Goal: Task Accomplishment & Management: Complete application form

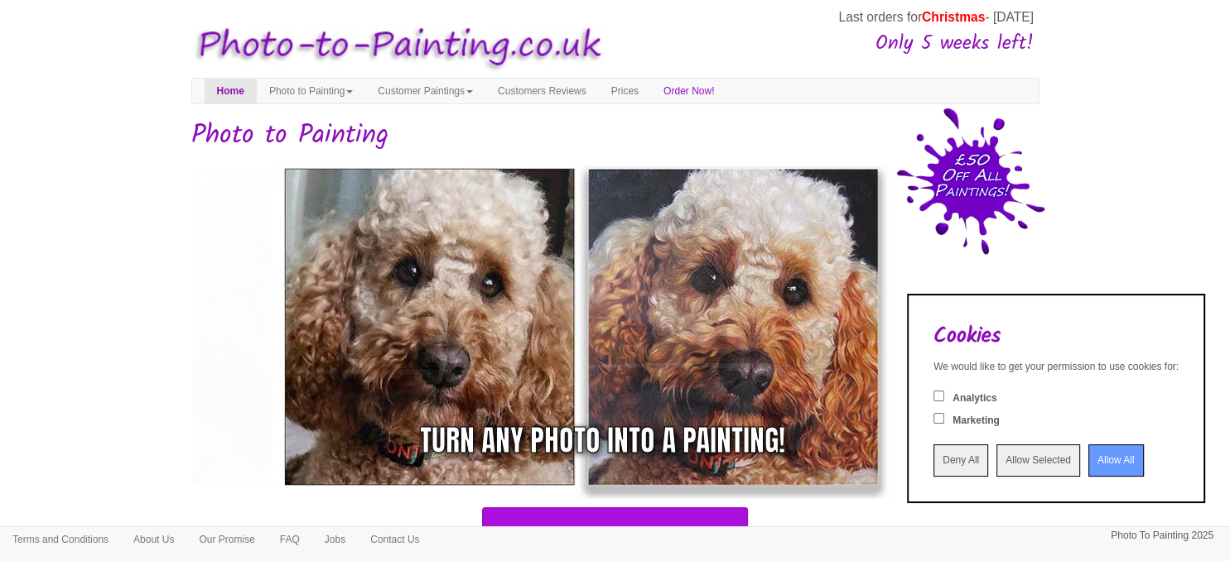
click at [1088, 451] on input "Allow All" at bounding box center [1115, 461] width 55 height 32
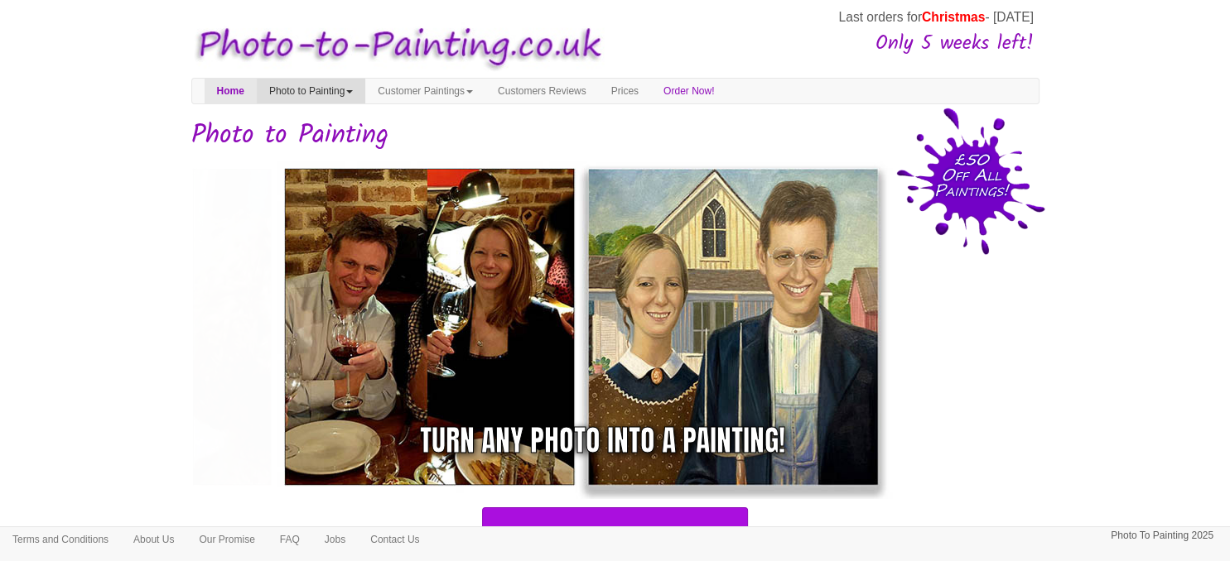
click at [349, 92] on link "Photo to Painting" at bounding box center [311, 91] width 108 height 25
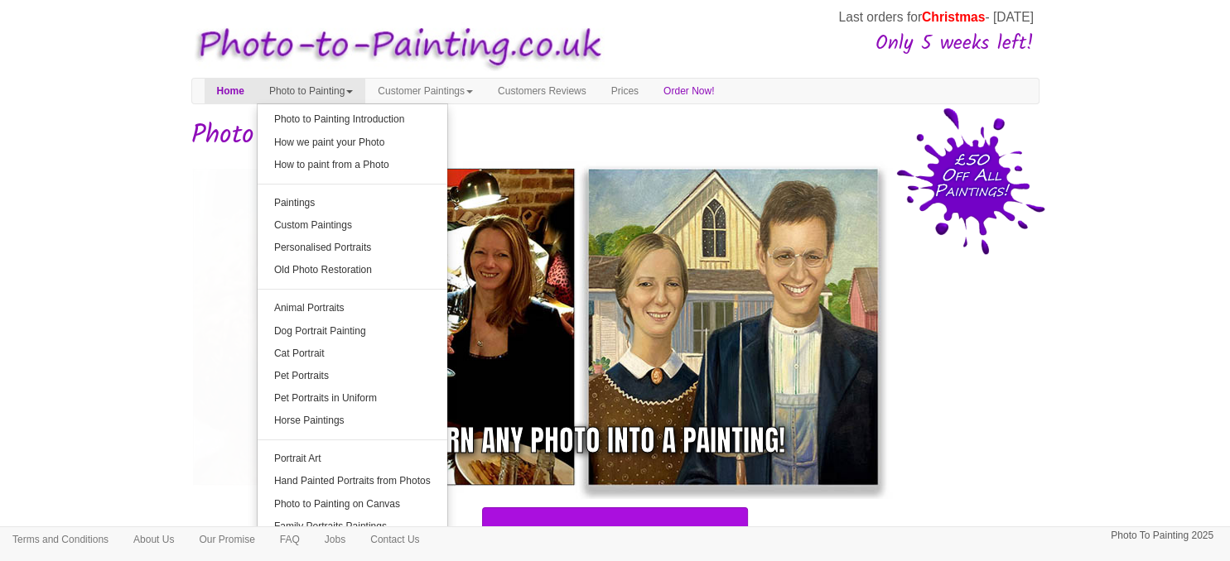
click at [349, 92] on link "Photo to Painting" at bounding box center [311, 91] width 108 height 25
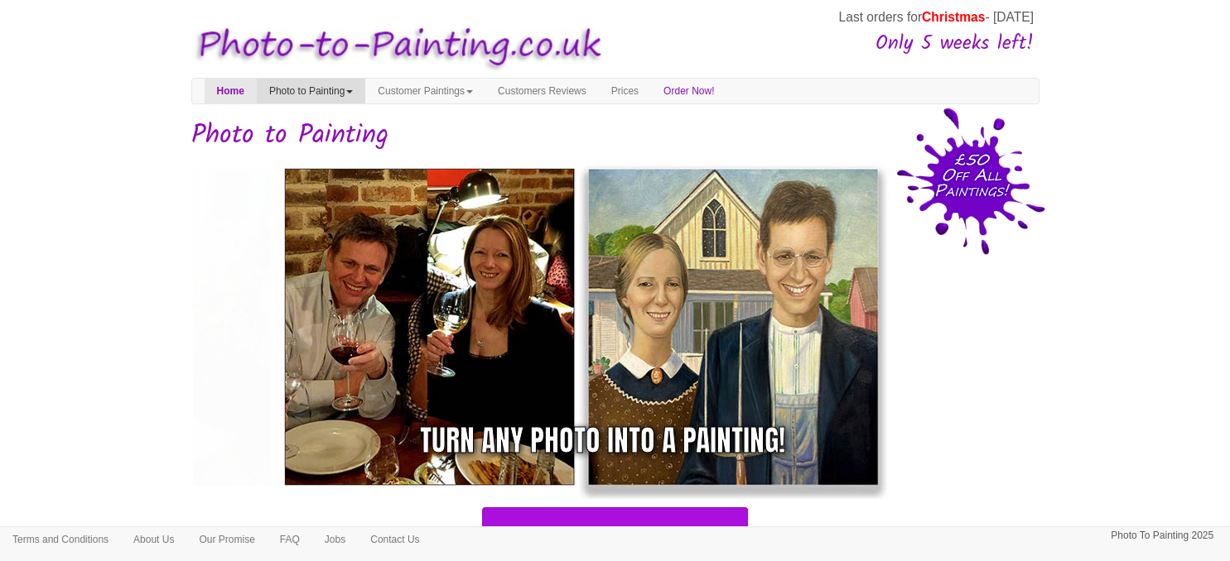
click at [365, 91] on link "Photo to Painting" at bounding box center [311, 91] width 108 height 25
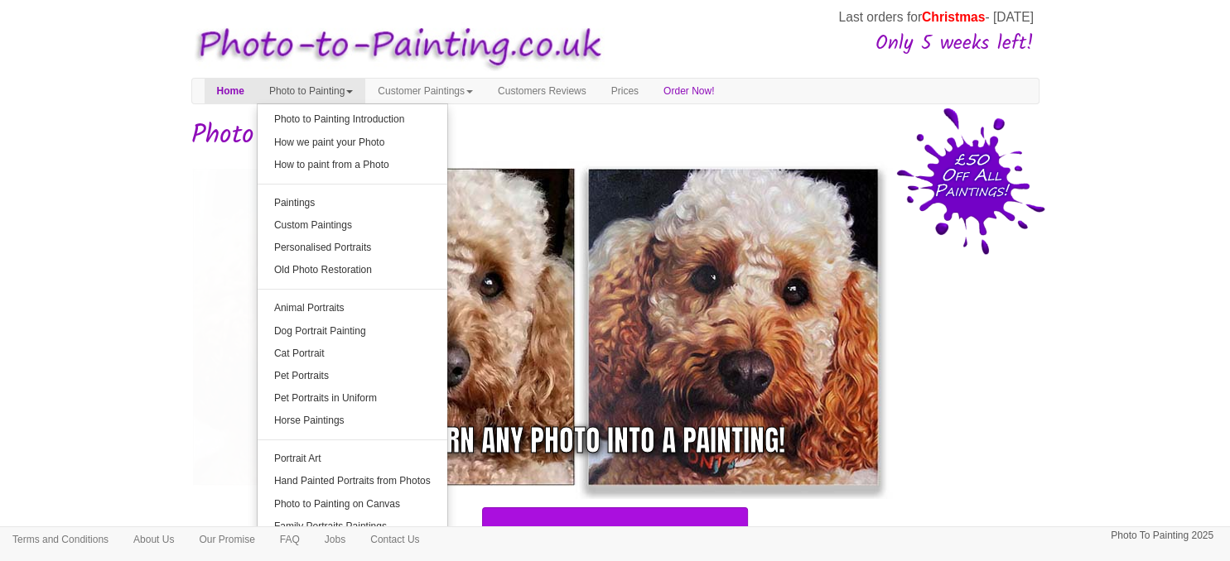
click at [186, 214] on img at bounding box center [489, 327] width 621 height 345
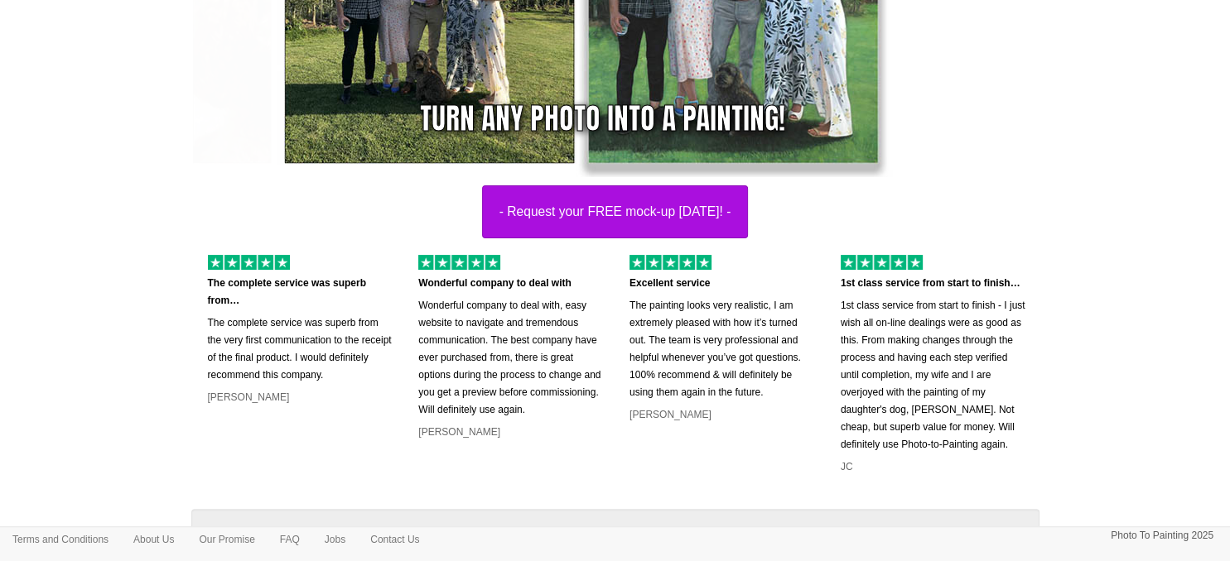
scroll to position [321, 0]
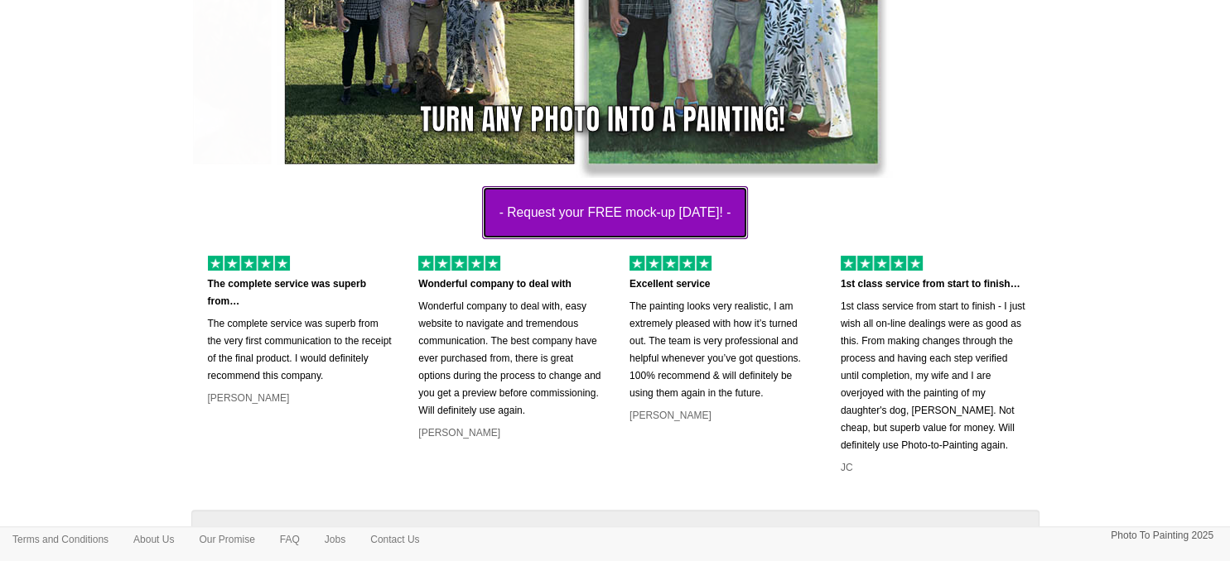
click at [513, 229] on button "- Request your FREE mock-up today! -" at bounding box center [615, 212] width 267 height 53
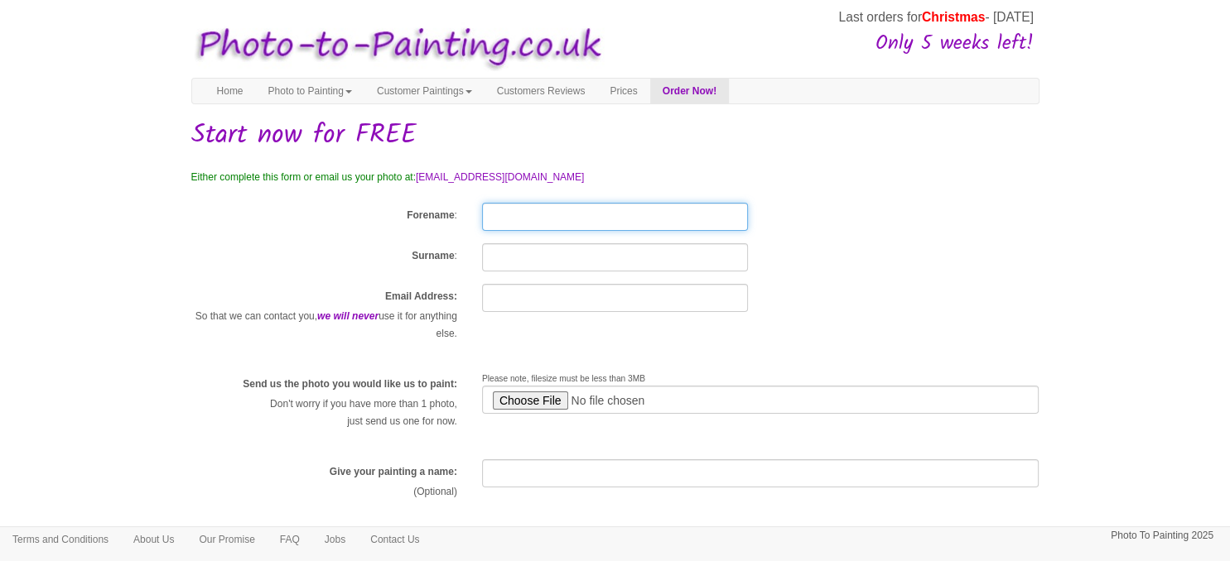
click at [542, 216] on input "Forename" at bounding box center [615, 217] width 266 height 28
type input "John"
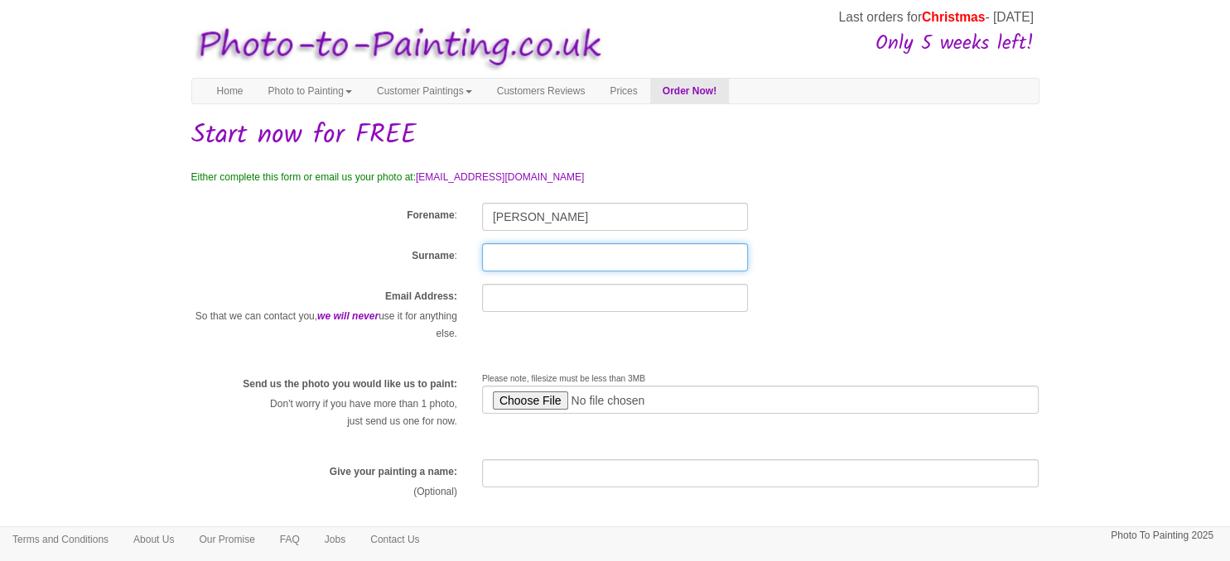
click at [518, 258] on input "Surname" at bounding box center [615, 257] width 266 height 28
type input "Wood"
click at [506, 348] on div "Email Address: So that we can contact you, we will never use it for anything el…" at bounding box center [615, 321] width 873 height 75
click at [505, 300] on input "text" at bounding box center [615, 298] width 266 height 28
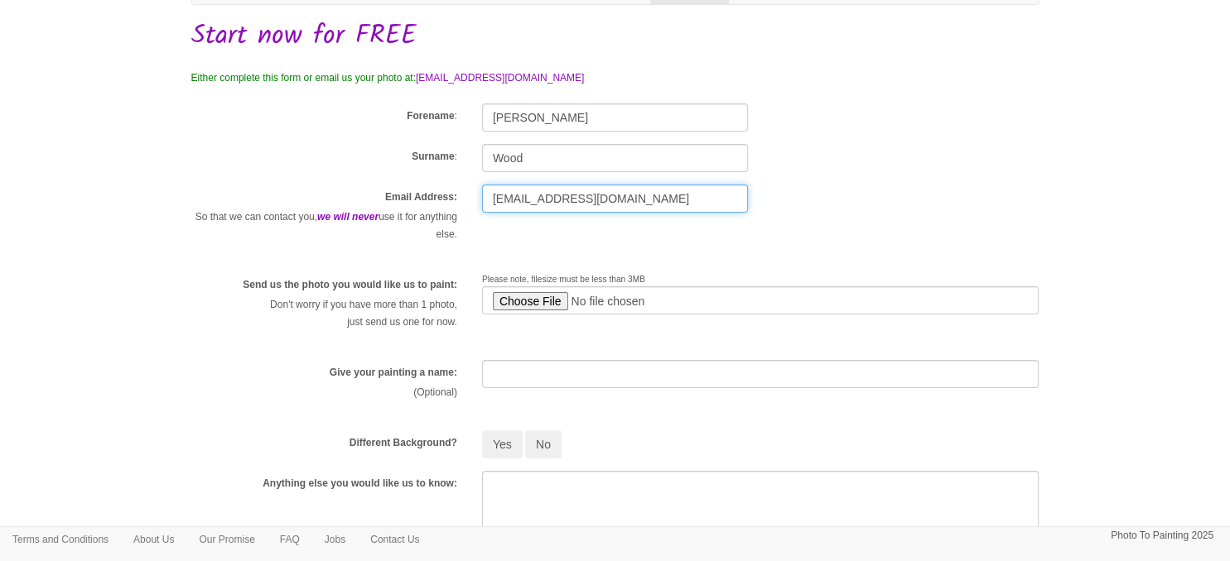
scroll to position [100, 0]
type input "[EMAIL_ADDRESS][DOMAIN_NAME]"
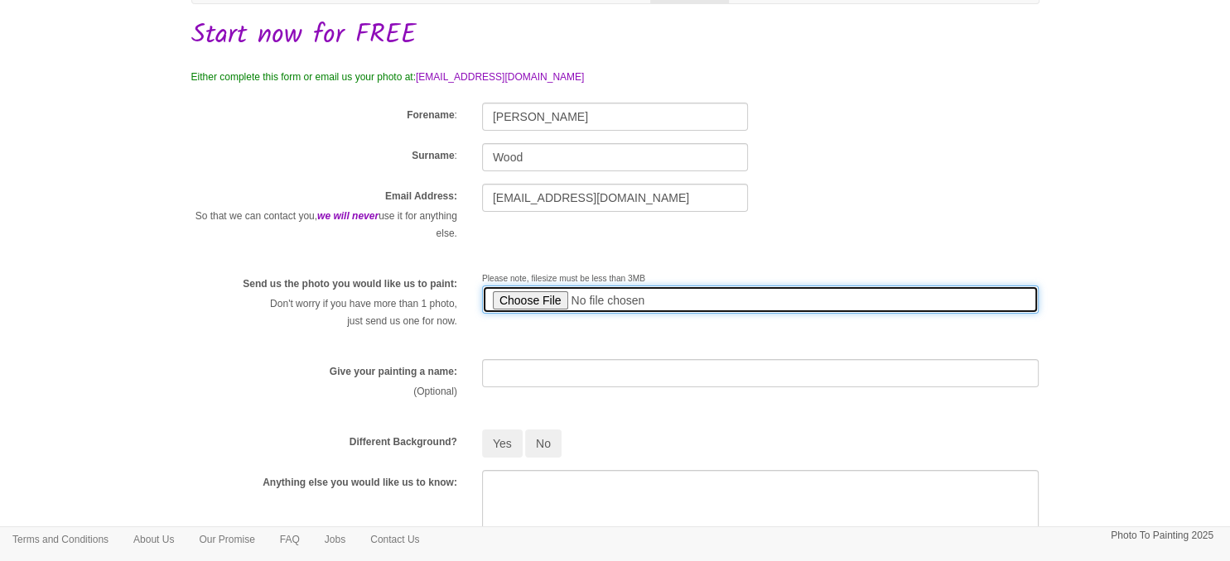
click at [519, 301] on input "file" at bounding box center [760, 300] width 557 height 28
type input "C:\fakepath\PHOTO-2022-12-06-19-40-53.jpg"
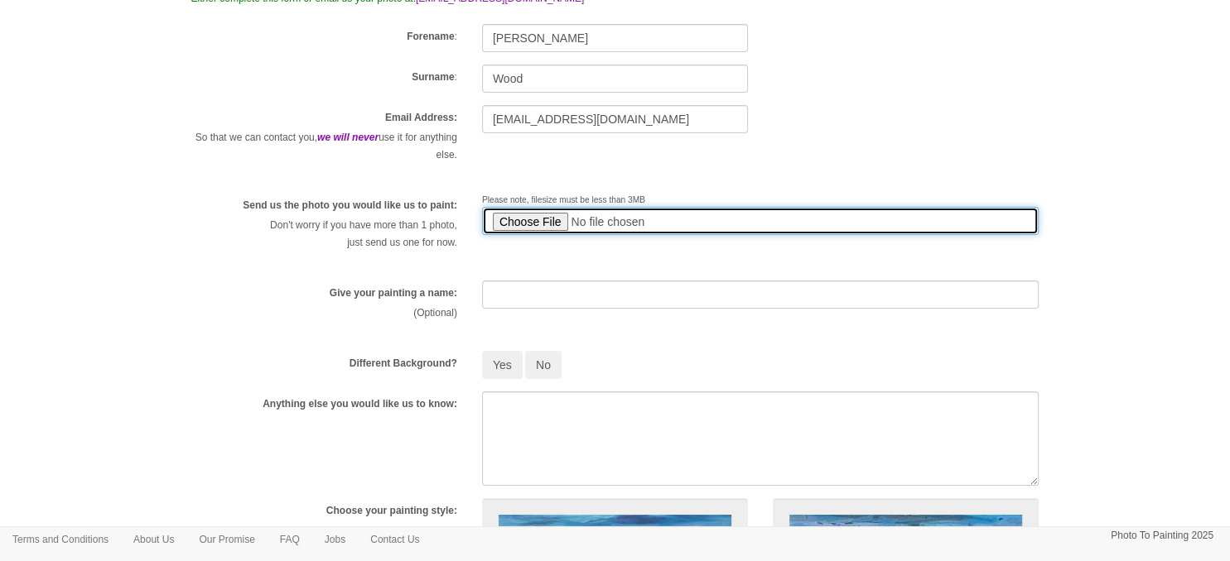
scroll to position [204, 0]
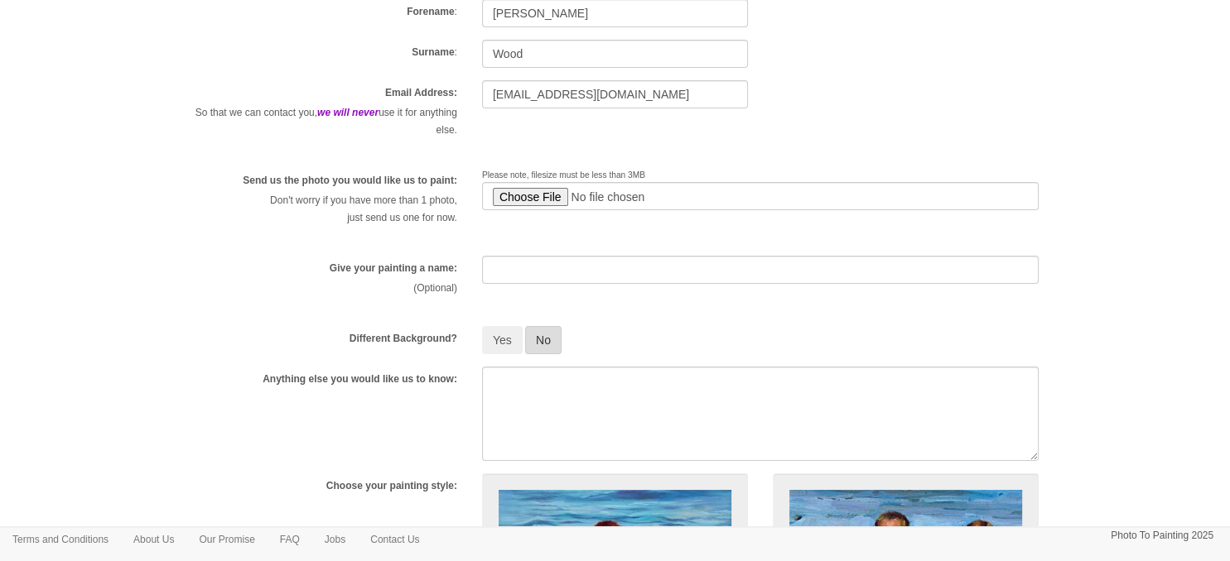
click at [543, 335] on button "No" at bounding box center [543, 340] width 36 height 28
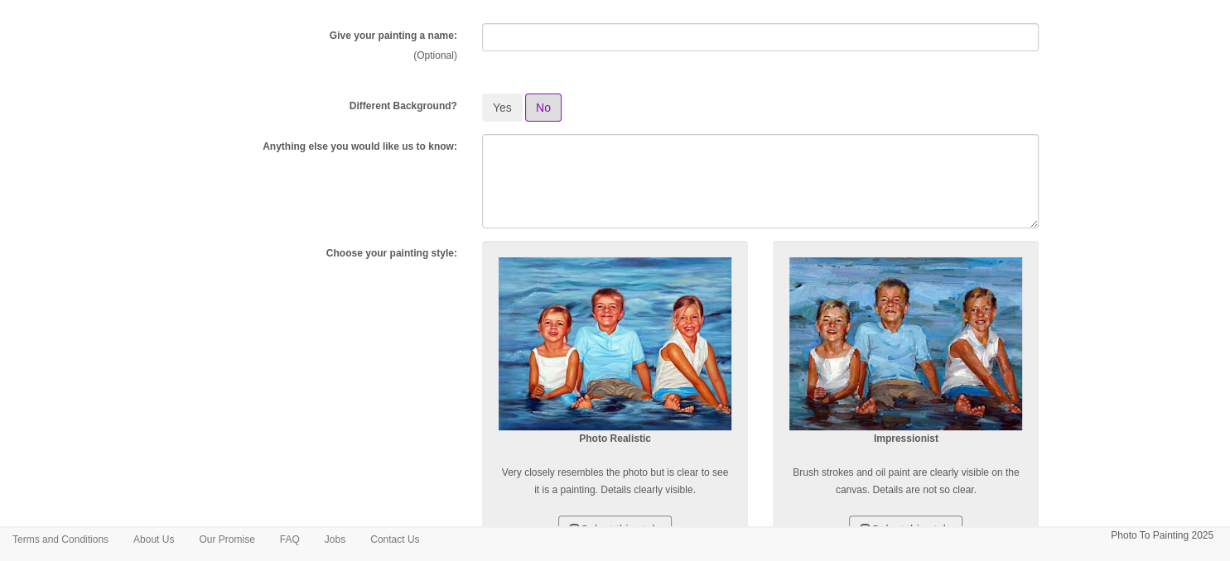
scroll to position [437, 0]
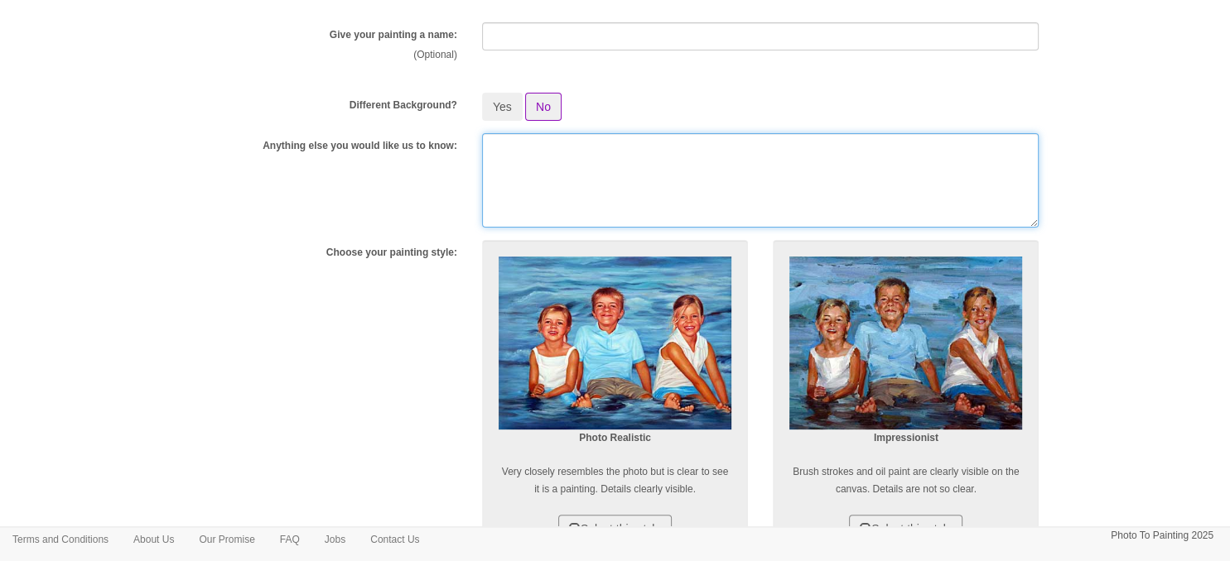
click at [528, 170] on textarea at bounding box center [760, 180] width 557 height 94
click at [670, 147] on textarea "Can it be delivered by 08DEC lTEST" at bounding box center [760, 180] width 557 height 94
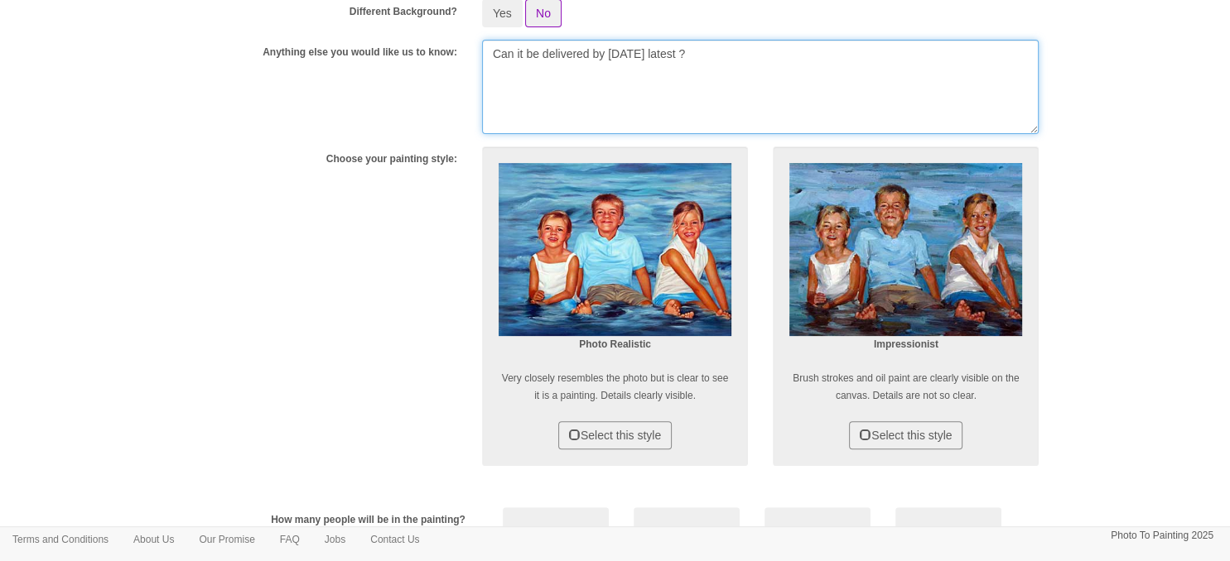
scroll to position [533, 0]
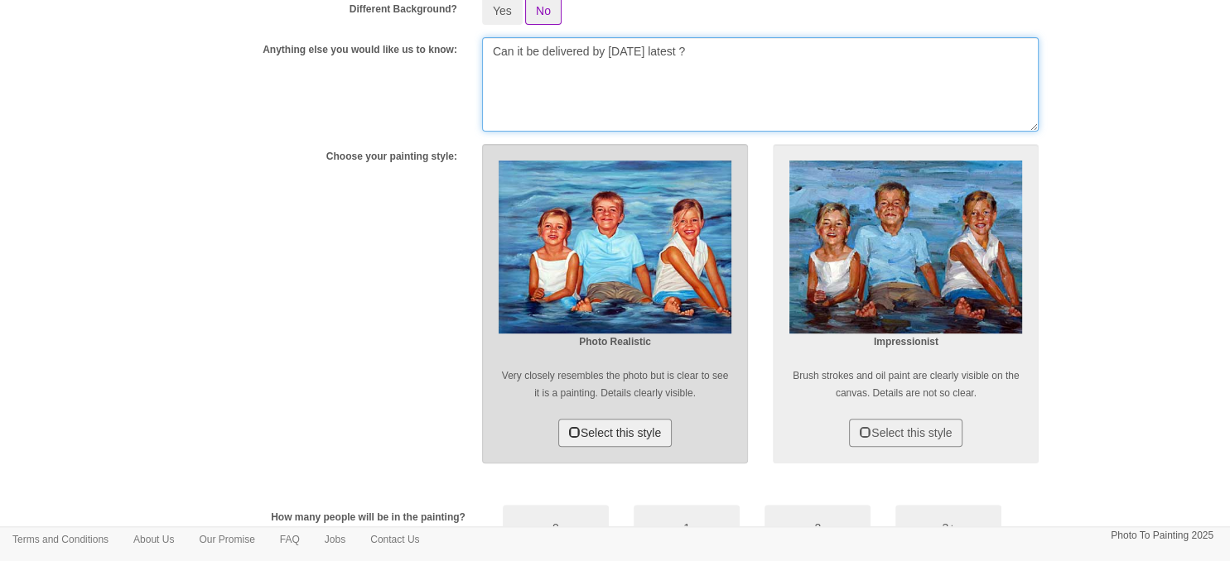
type textarea "Can it be delivered by 08DEC latest ?"
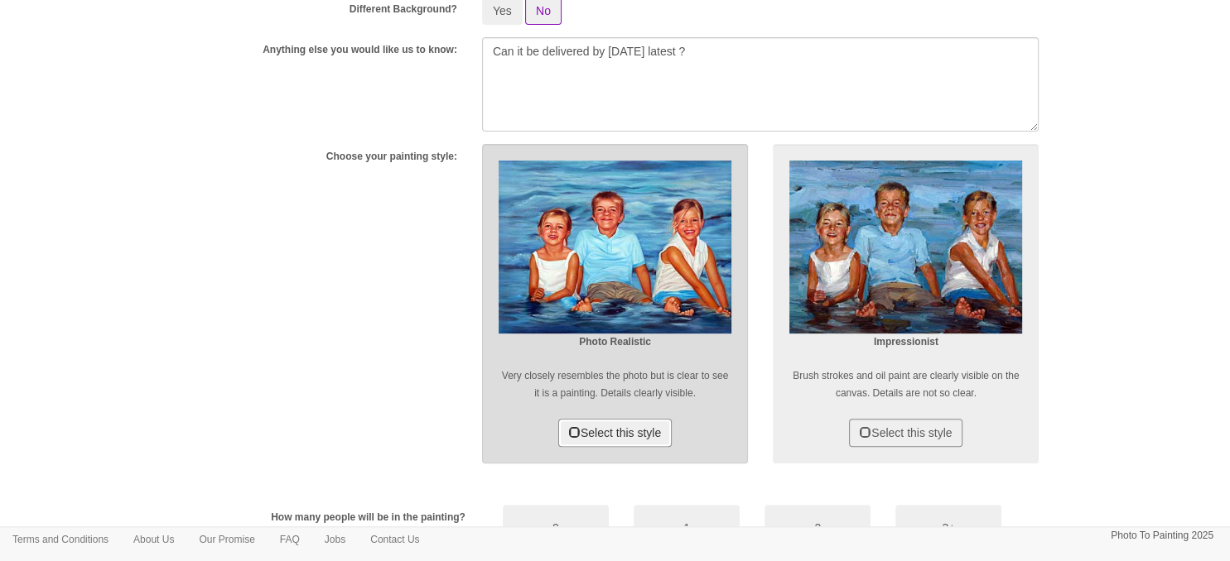
click at [623, 422] on button "Select this style" at bounding box center [614, 433] width 113 height 28
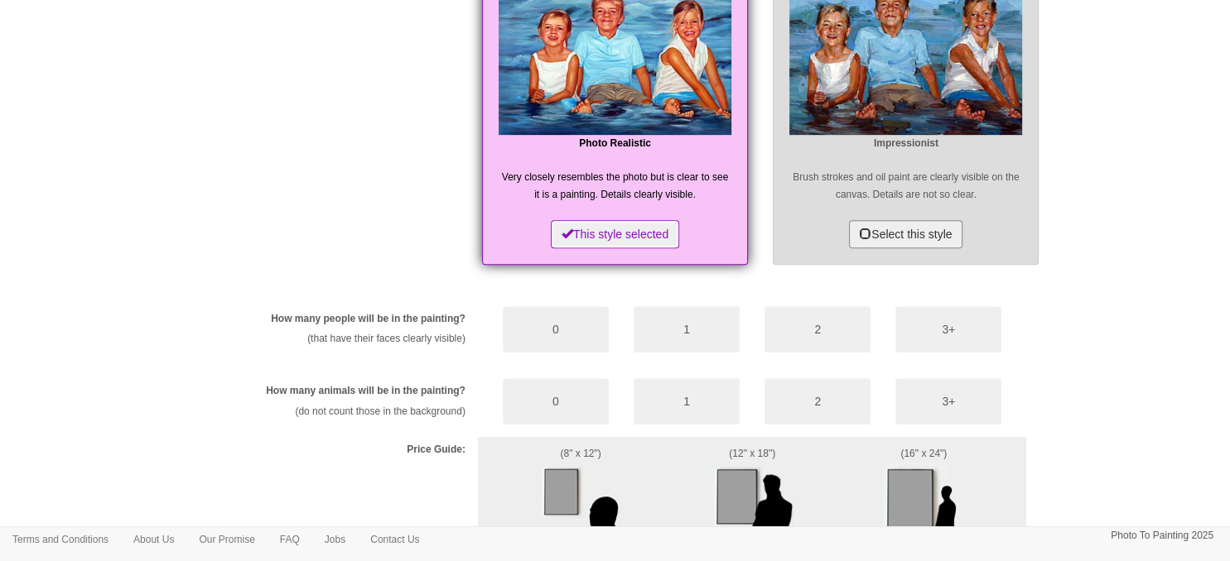
scroll to position [735, 0]
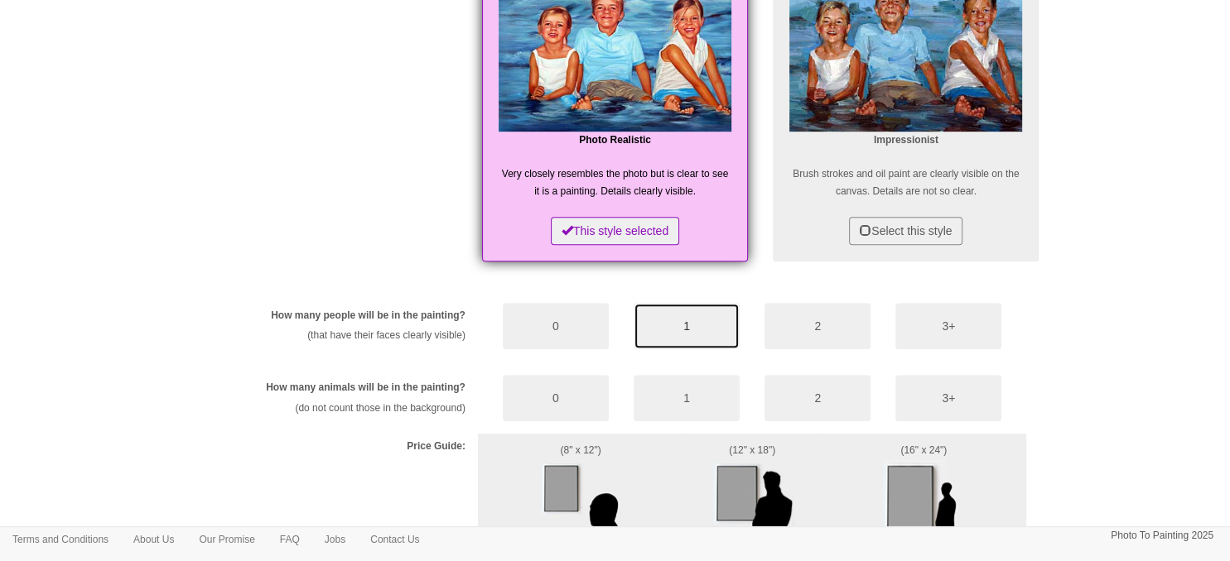
click at [725, 329] on button "1" at bounding box center [687, 326] width 106 height 46
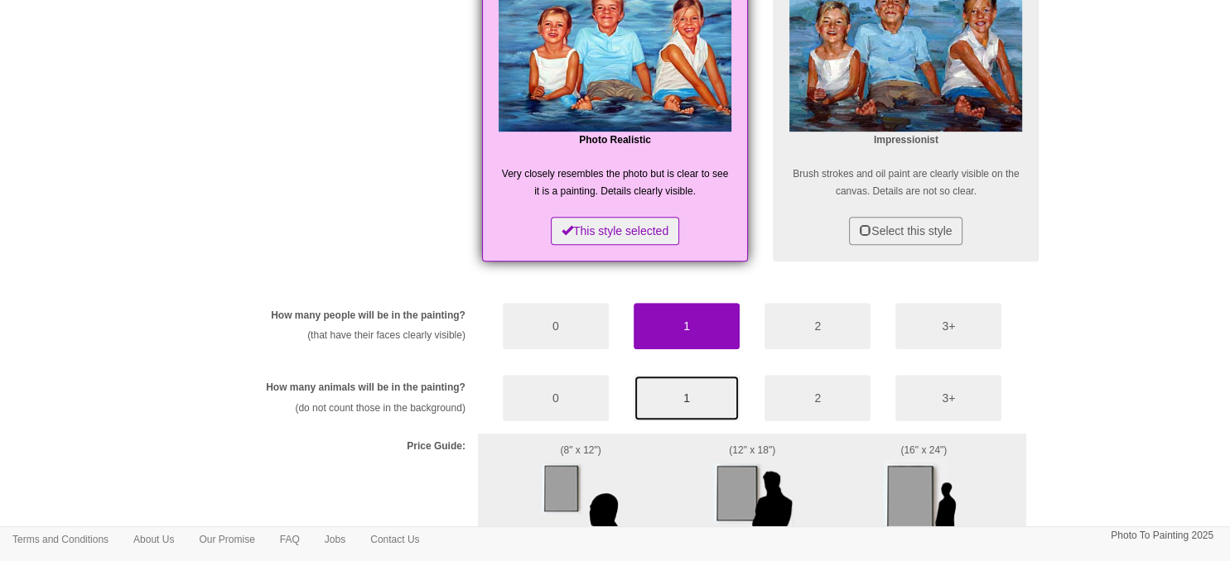
click at [679, 400] on button "1" at bounding box center [687, 398] width 106 height 46
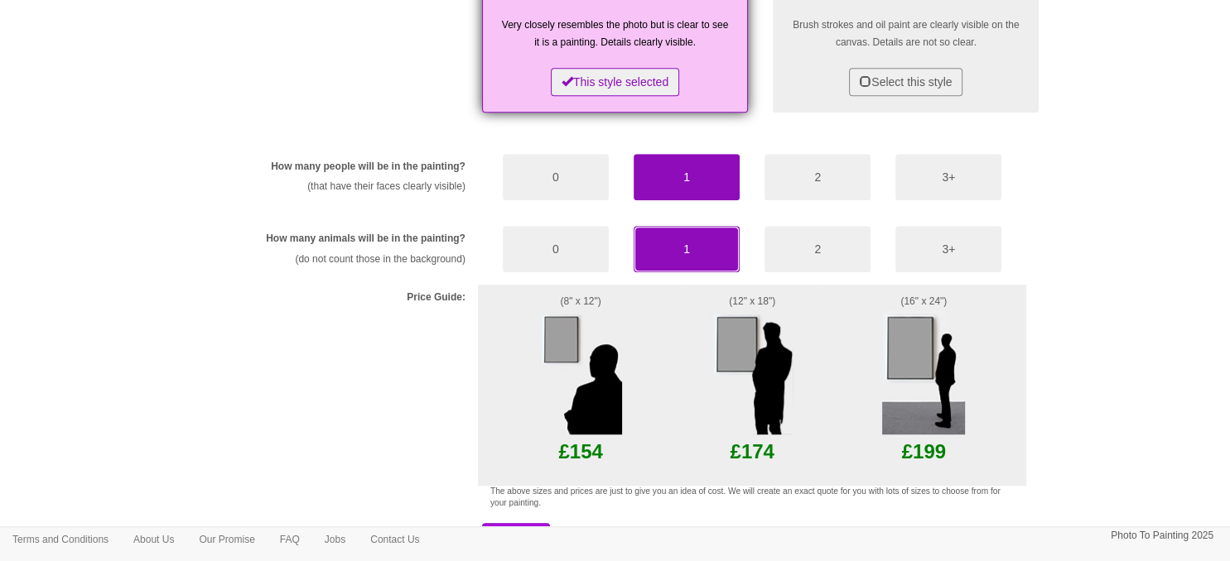
scroll to position [893, 0]
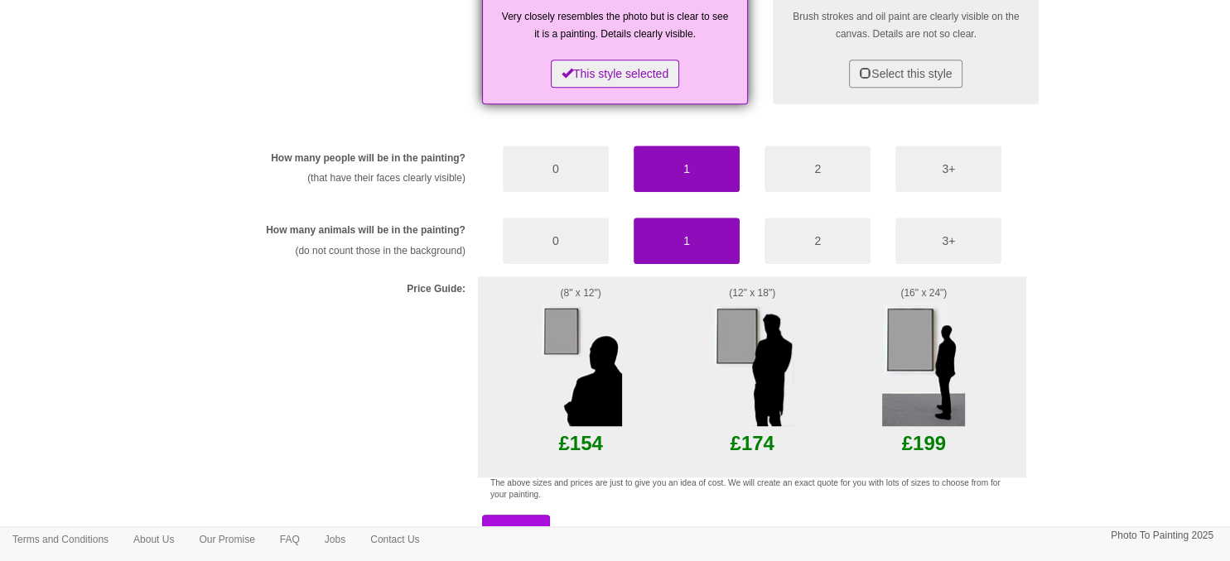
click at [767, 383] on img at bounding box center [752, 364] width 83 height 124
click at [755, 307] on img at bounding box center [752, 364] width 83 height 124
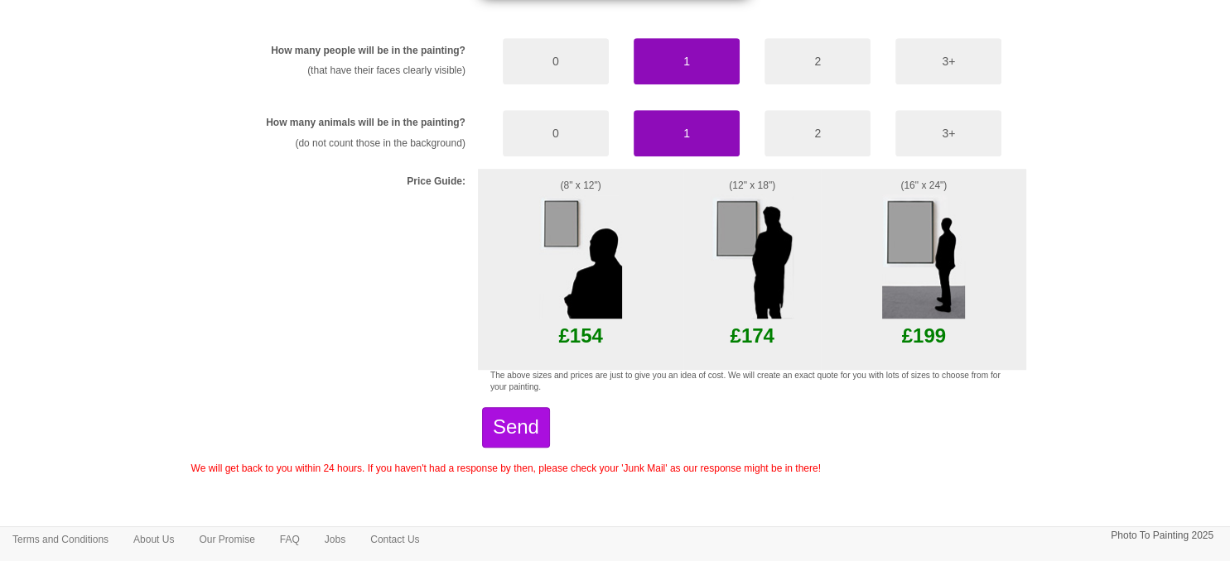
scroll to position [1010, 0]
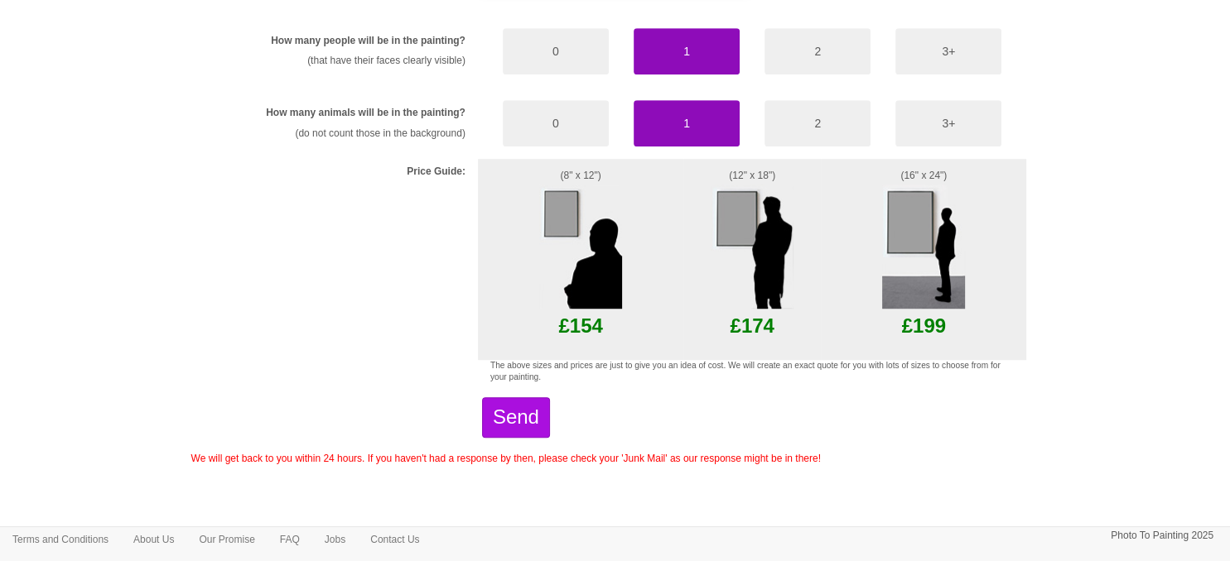
click at [768, 282] on img at bounding box center [752, 247] width 83 height 124
click at [550, 412] on button "Send" at bounding box center [516, 418] width 68 height 40
